Goal: Information Seeking & Learning: Learn about a topic

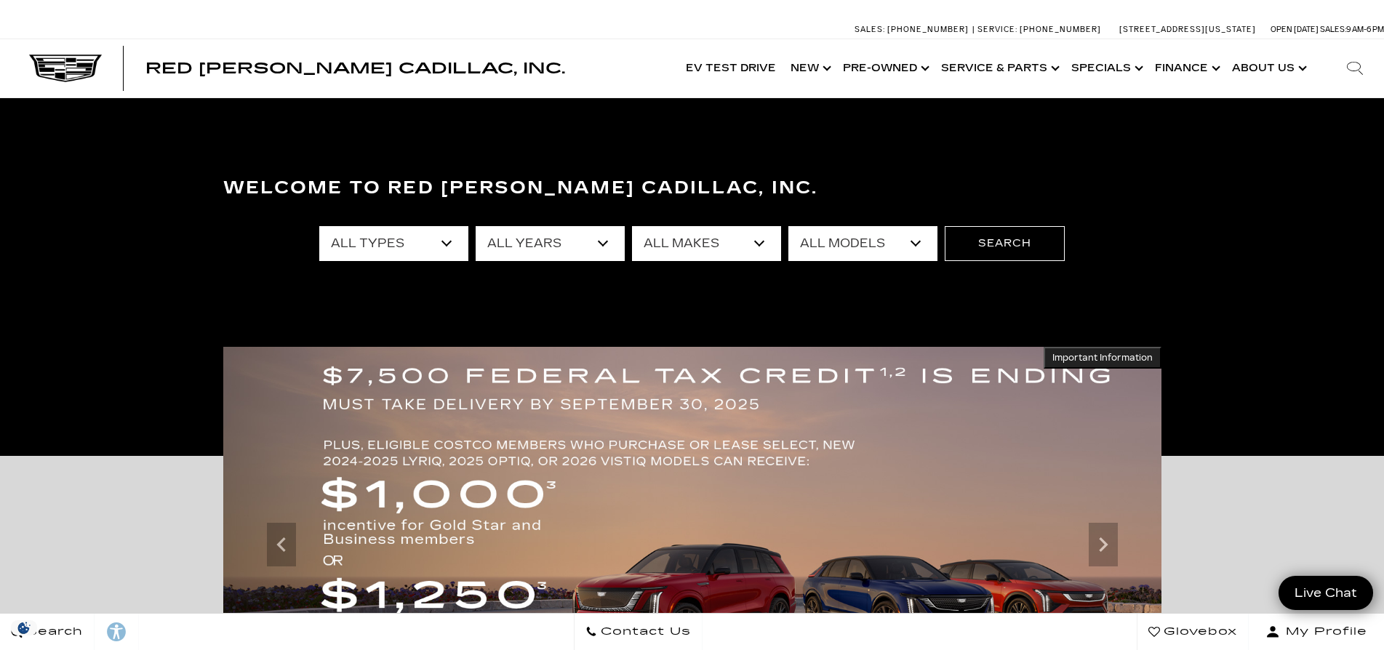
select select "New"
click at [319, 226] on select "All Types New Used Certified Used Demo" at bounding box center [393, 243] width 149 height 35
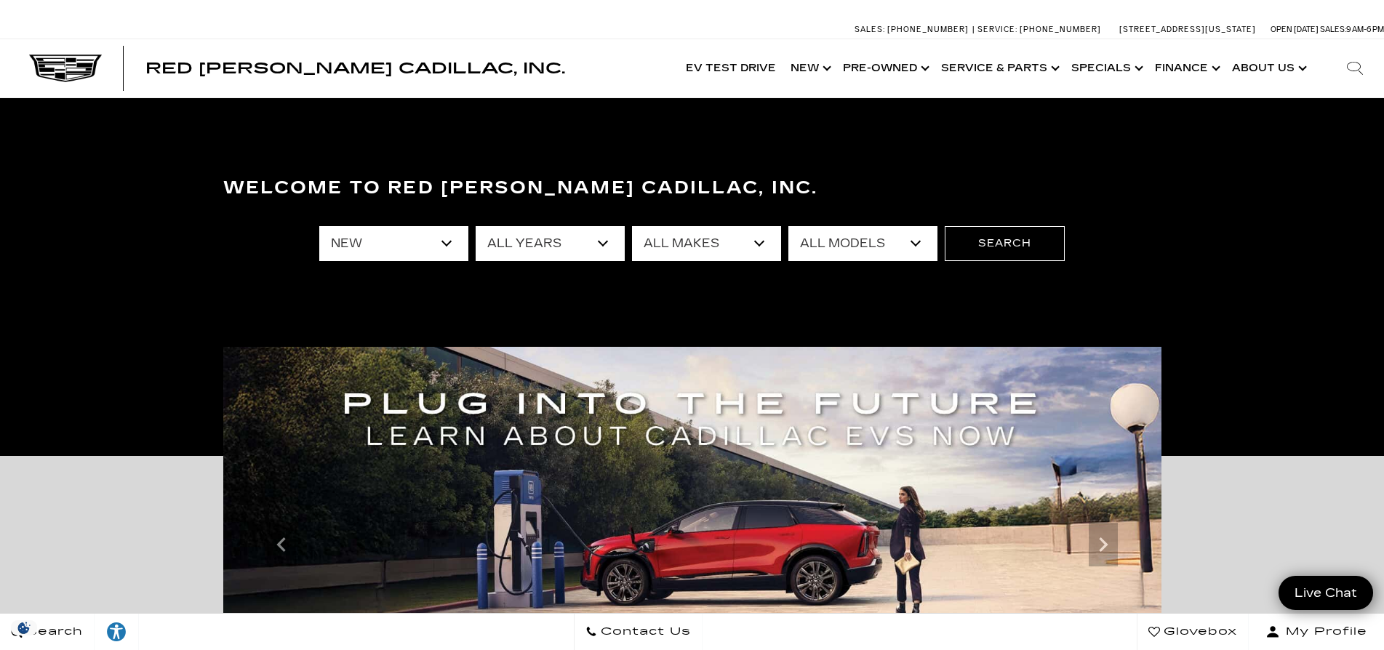
click at [711, 249] on select "All Makes Cadillac" at bounding box center [706, 243] width 149 height 35
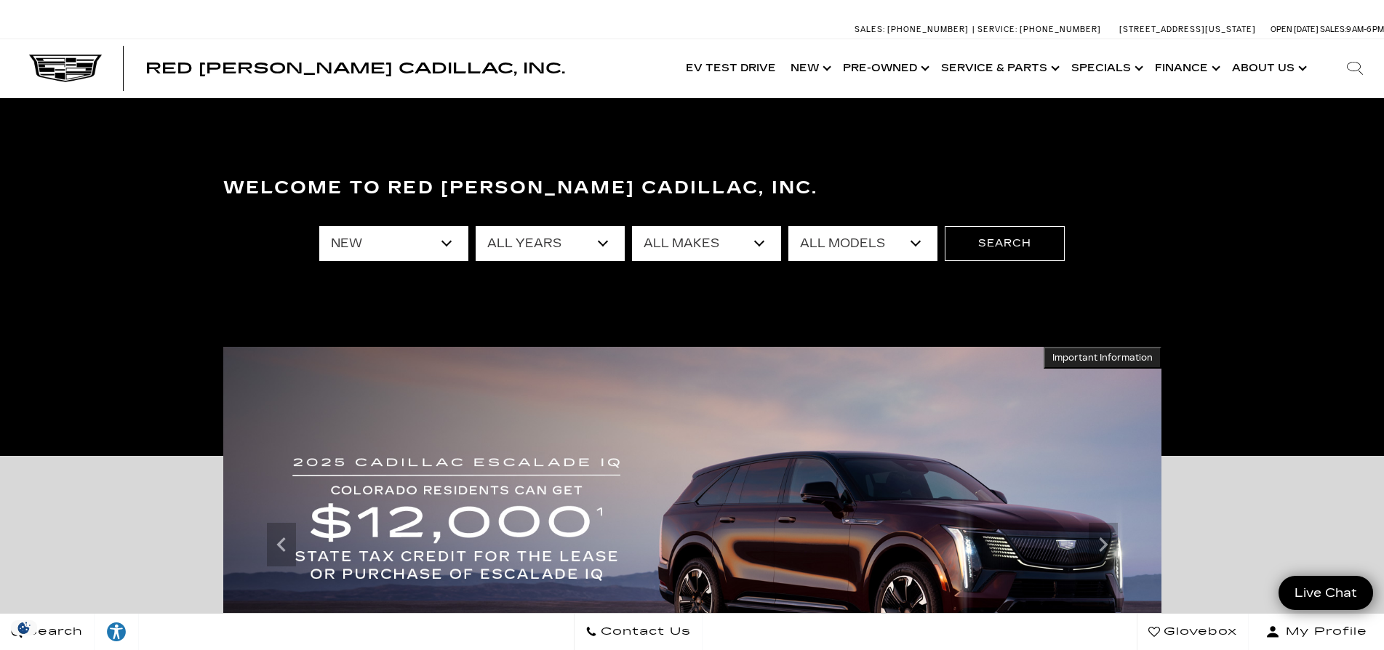
click at [831, 244] on select "All Models CT4 Escalade Escalade ESV ESCALADE IQ ESCALADE IQL LYRIQ OPTIQ VISTI…" at bounding box center [862, 243] width 149 height 35
select select "Escalade"
click at [788, 226] on select "All Models CT4 Escalade Escalade ESV ESCALADE IQ ESCALADE IQL LYRIQ OPTIQ VISTI…" at bounding box center [862, 243] width 149 height 35
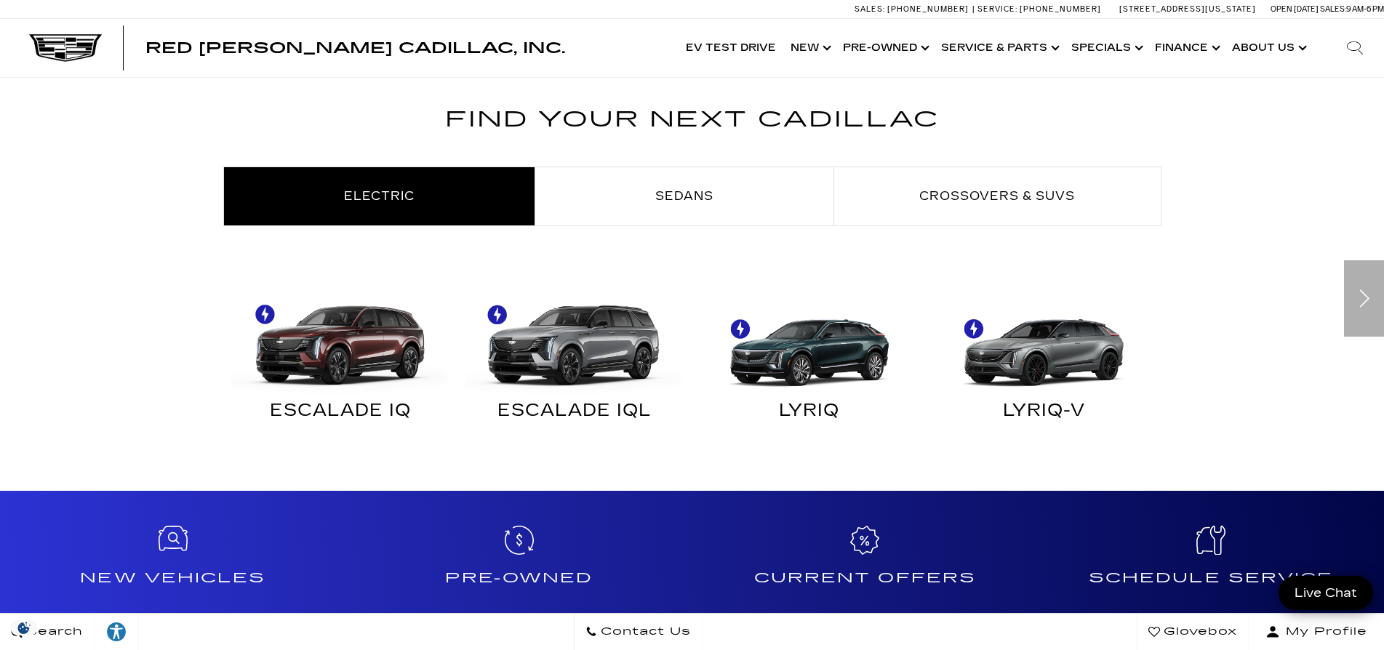
scroll to position [790, 0]
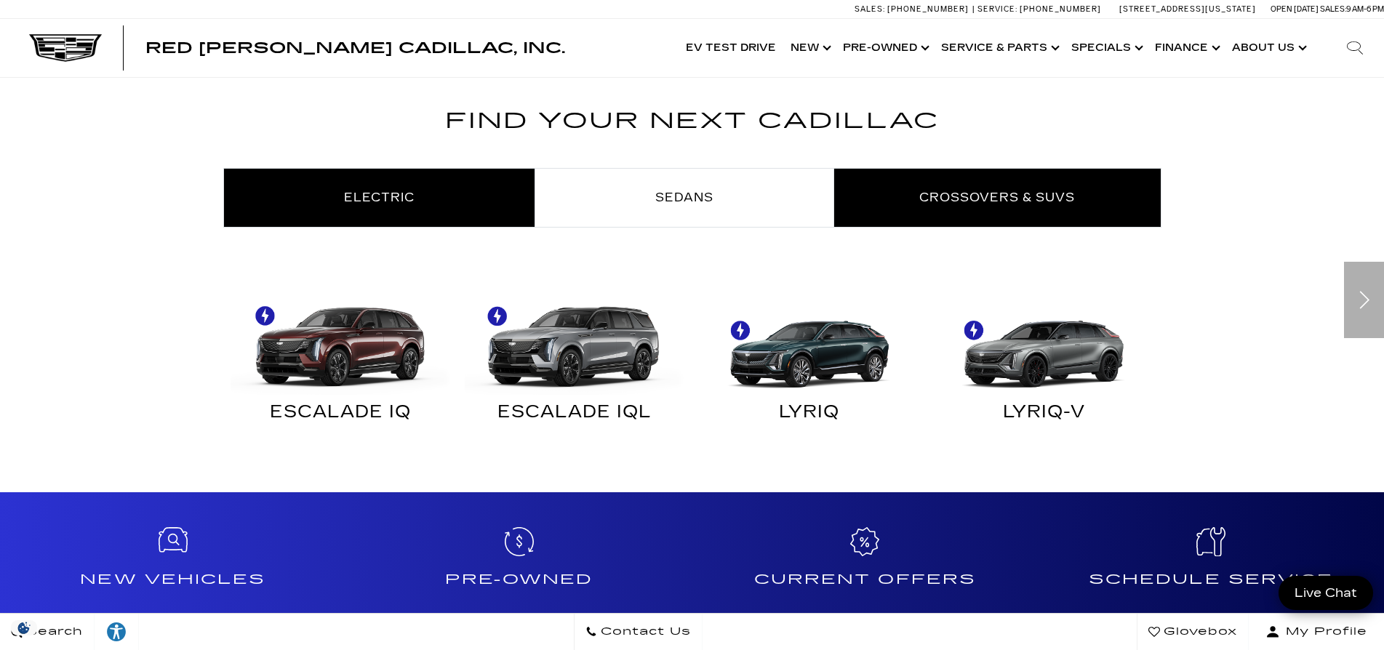
click at [934, 202] on span "Crossovers & SUVs" at bounding box center [997, 198] width 156 height 14
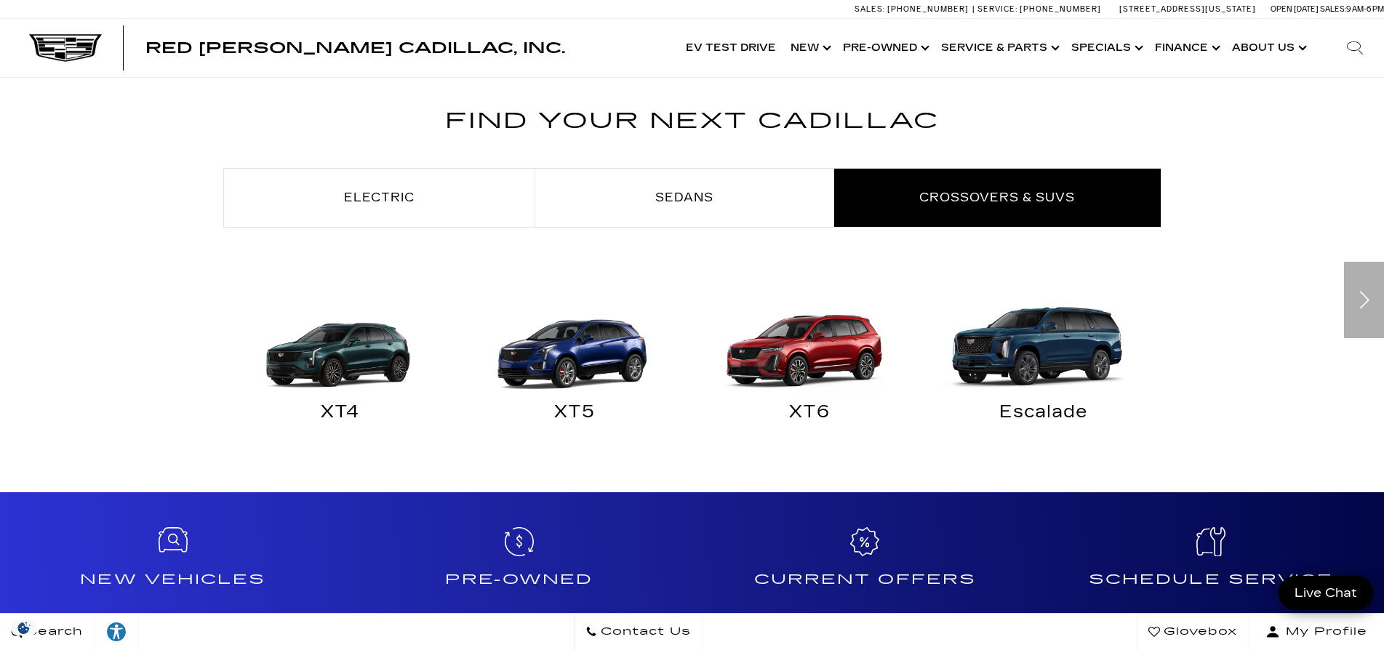
click at [1007, 340] on img "Crossovers & SUVs" at bounding box center [1040, 339] width 220 height 110
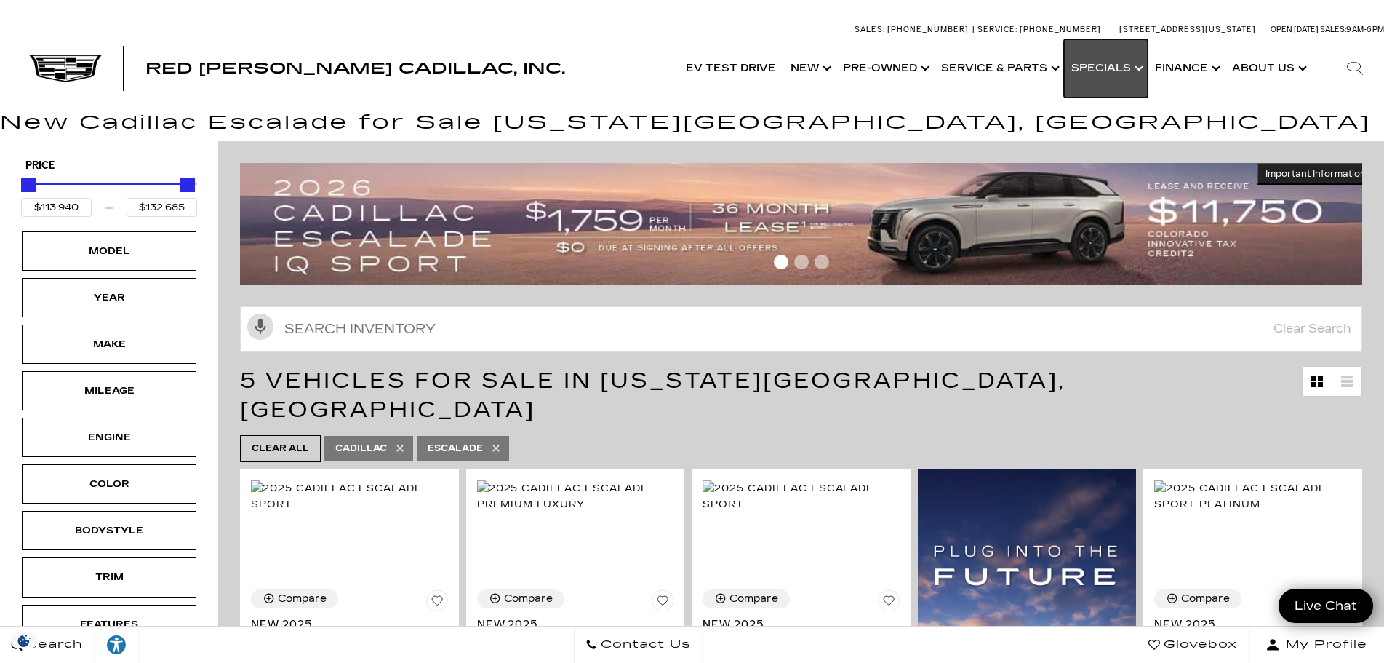
click at [1120, 61] on link "Show Specials" at bounding box center [1106, 68] width 84 height 58
